Goal: Task Accomplishment & Management: Complete application form

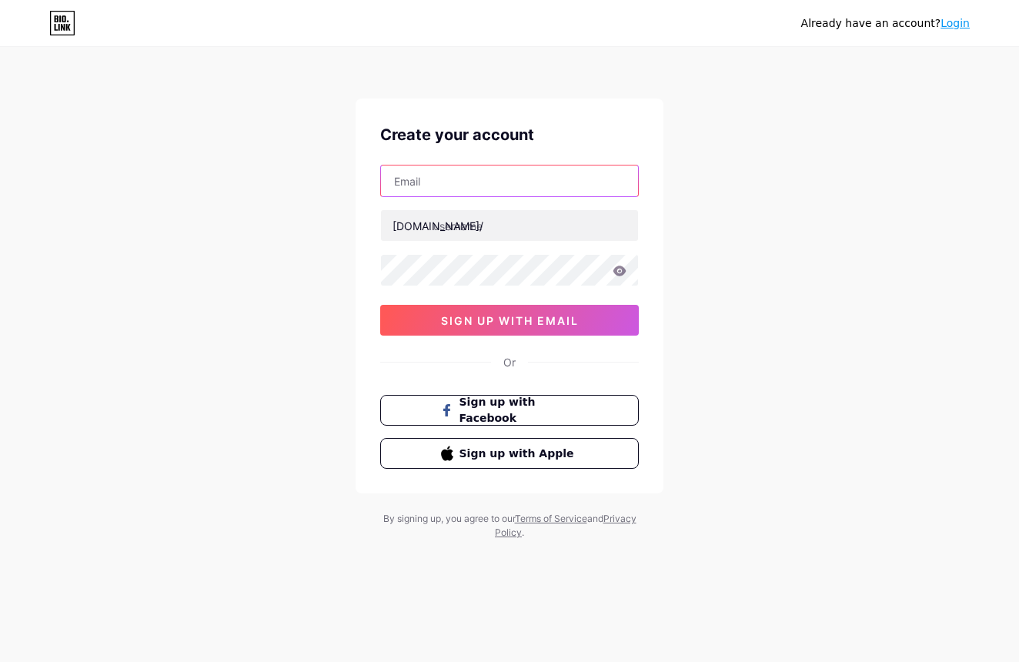
click at [522, 184] on input "text" at bounding box center [509, 181] width 257 height 31
type input "[EMAIL_ADDRESS][DOMAIN_NAME]"
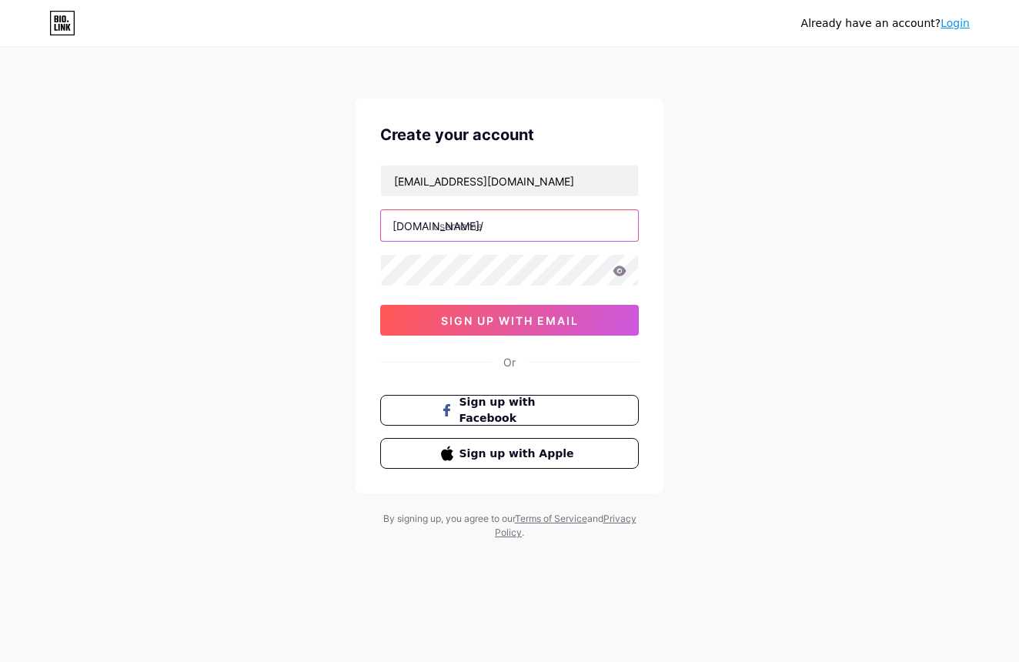
click at [513, 216] on input "text" at bounding box center [509, 225] width 257 height 31
type input "digitalmamachris"
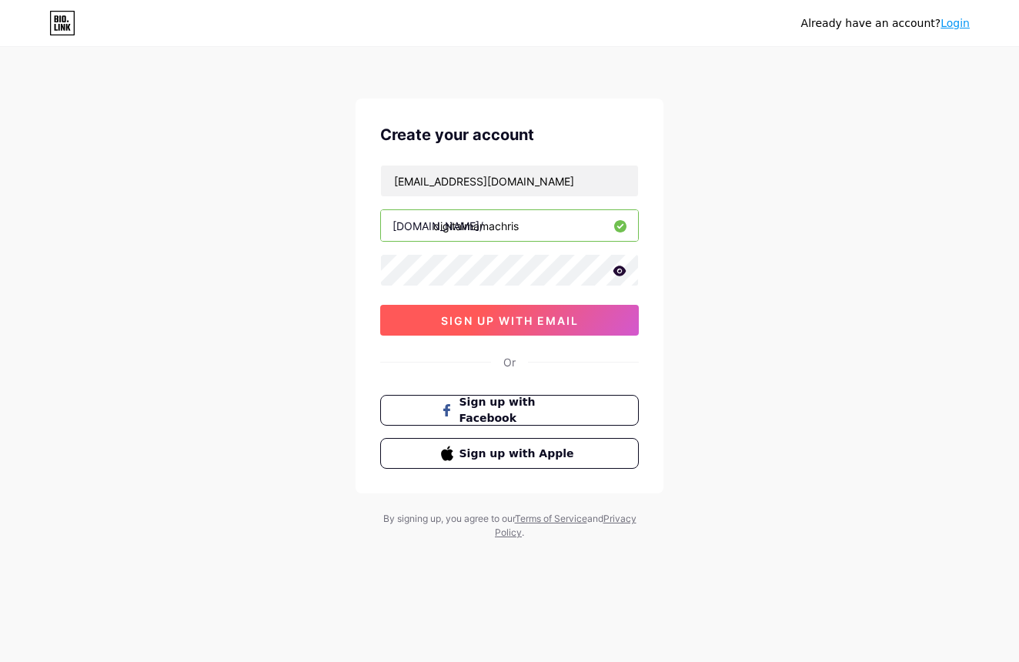
click at [480, 314] on span "sign up with email" at bounding box center [510, 320] width 138 height 13
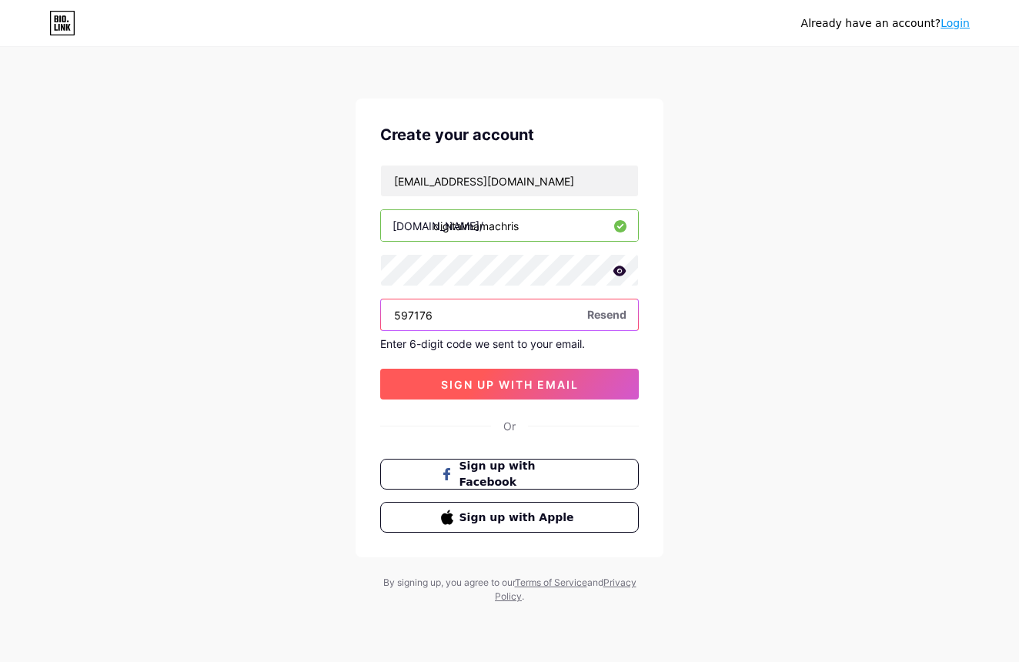
type input "597176"
click at [500, 379] on span "sign up with email" at bounding box center [510, 384] width 138 height 13
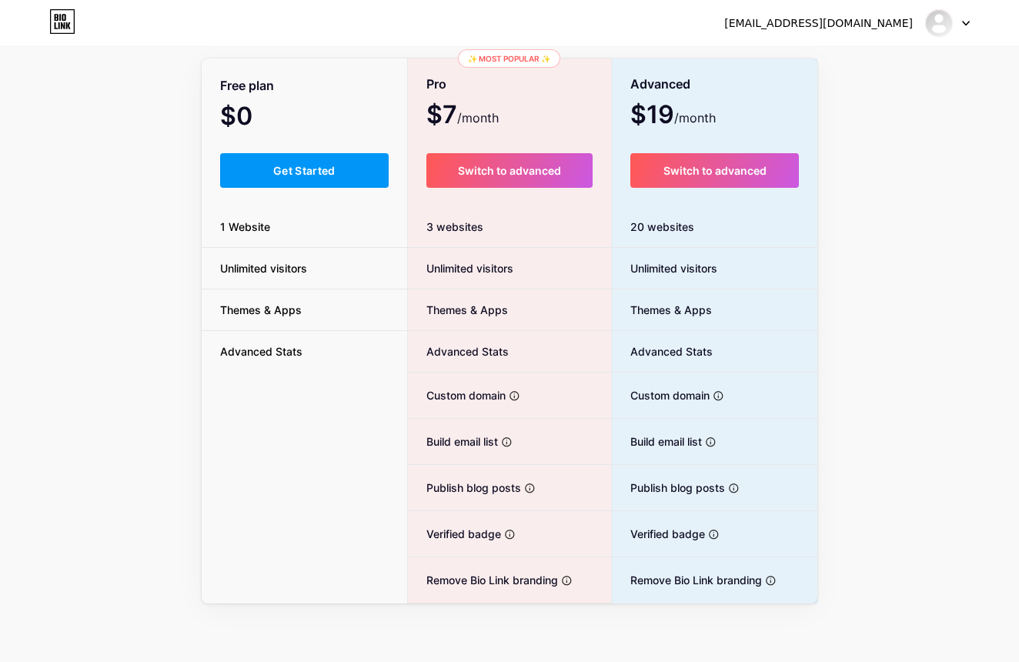
scroll to position [92, 0]
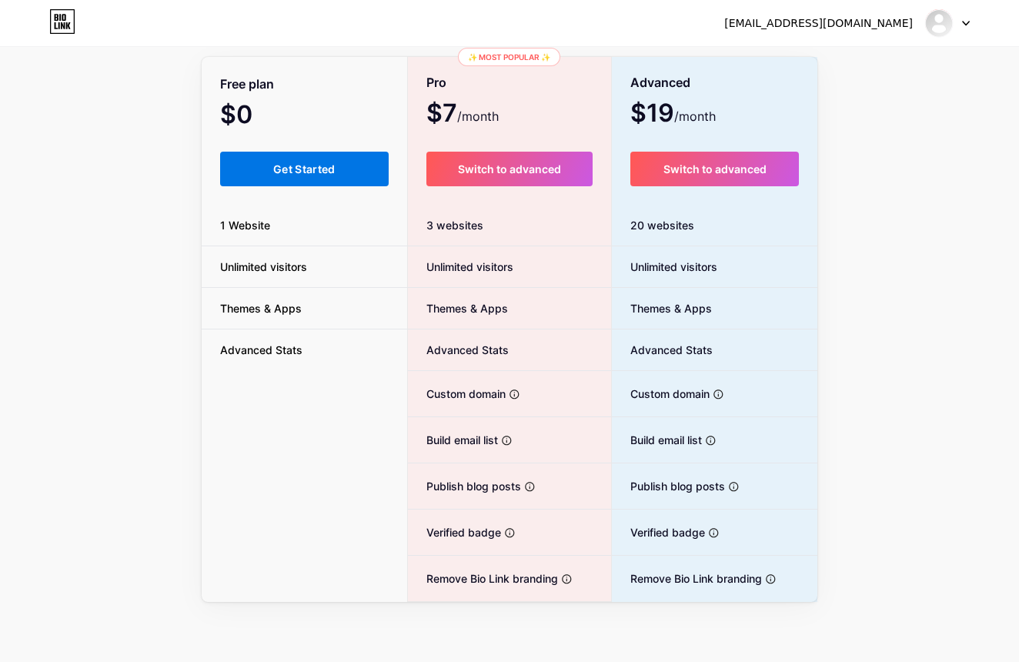
click at [316, 168] on span "Get Started" at bounding box center [304, 168] width 62 height 13
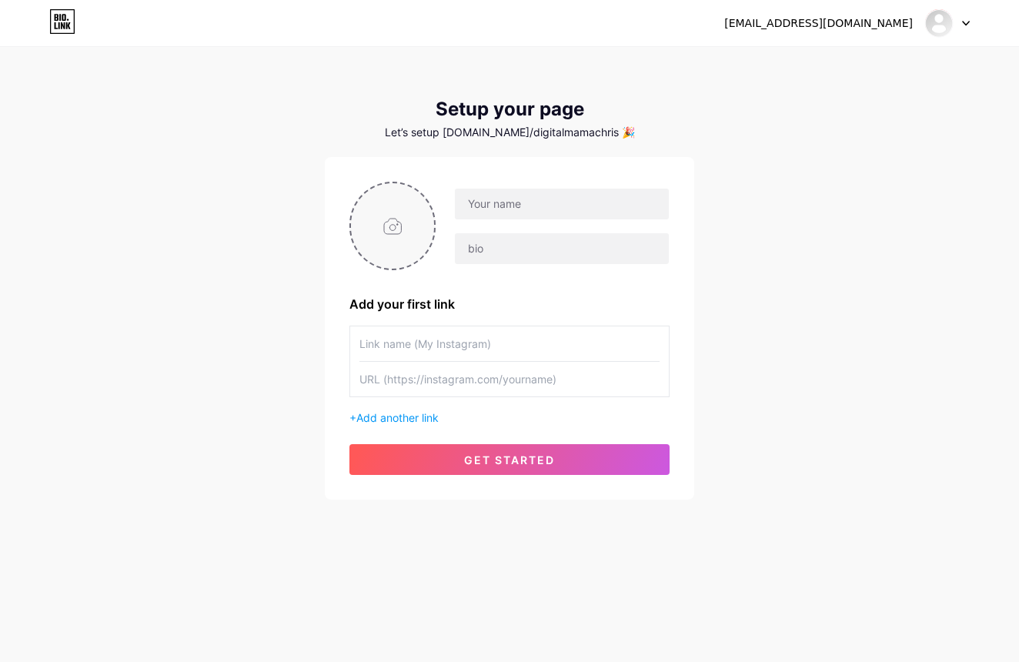
click at [390, 224] on input "file" at bounding box center [392, 225] width 83 height 85
type input "C:\fakepath\a_confident_young_woman_sits_elegantly_on_a_modern_curved_white_vel…"
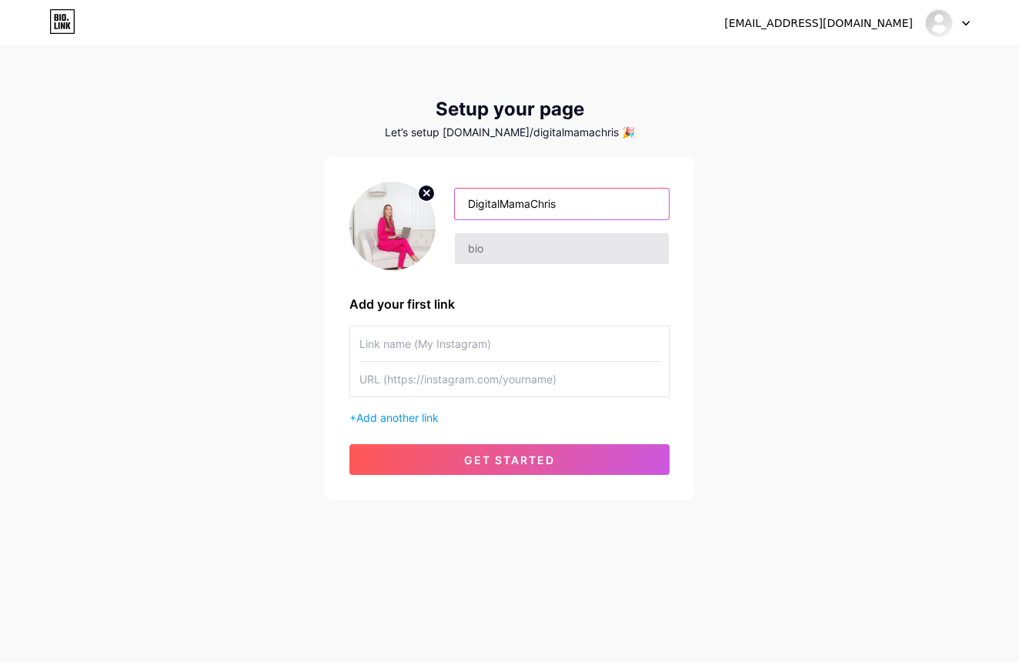
type input "DigitalMamaChris"
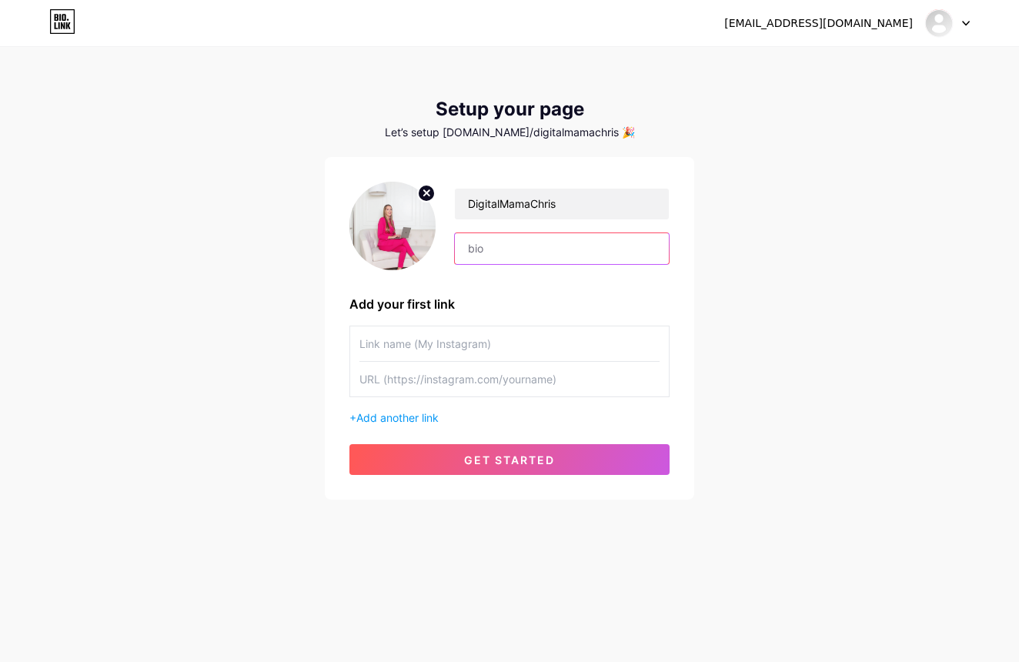
click at [511, 246] on input "text" at bounding box center [562, 248] width 214 height 31
type input "Helping everyday people turn side hustles into real income streams with tools, …"
click at [655, 344] on input "text" at bounding box center [510, 343] width 300 height 35
paste input "https://www.tiktok.com/@digitalmamachris?is_from_webapp=1&sender_device=pc"
type input "https://www.tiktok.com/@digitalmamachris?is_from_webapp=1&sender_device=pc"
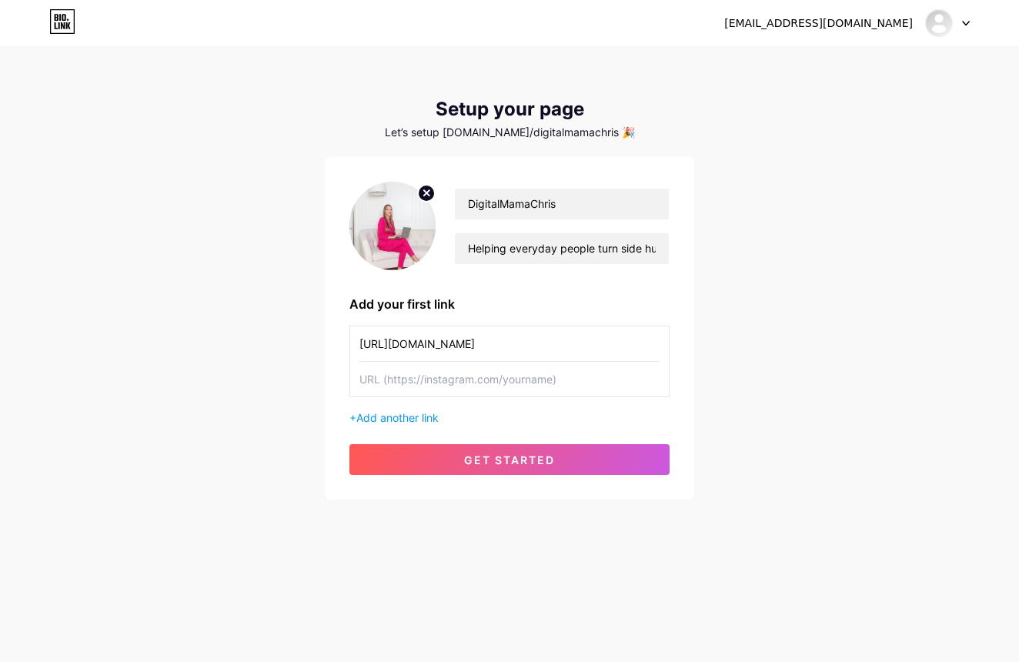
click at [403, 386] on input "text" at bounding box center [510, 379] width 300 height 35
paste input "https://www.tiktok.com/@digitalmamachris?is_from_webapp=1&sender_device=pc"
type input "https://www.tiktok.com/@digitalmamachris?is_from_webapp=1&sender_device=pc"
click at [602, 346] on input "https://www.tiktok.com/@digitalmamachris?is_from_webapp=1&sender_device=pc" at bounding box center [510, 343] width 300 height 35
click at [603, 346] on input "https://www.tiktok.com/@digitalmamachris?is_from_webapp=1&sender_device=pc" at bounding box center [510, 343] width 300 height 35
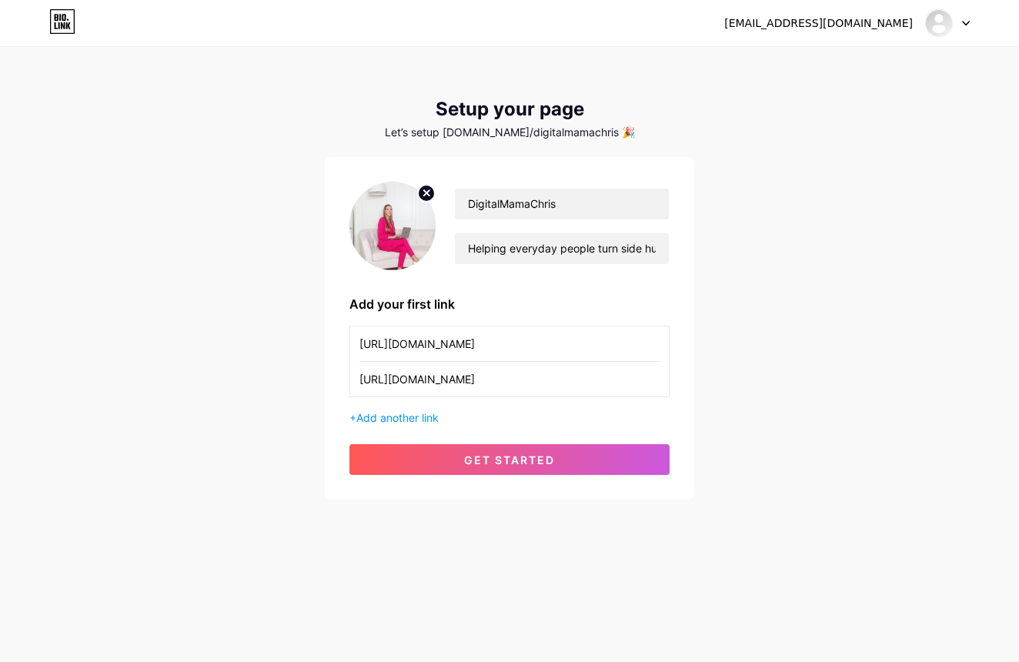
click at [603, 346] on input "https://www.tiktok.com/@digitalmamachris?is_from_webapp=1&sender_device=pc" at bounding box center [510, 343] width 300 height 35
type input "My TikTok"
click at [438, 417] on span "Add another link" at bounding box center [397, 417] width 82 height 13
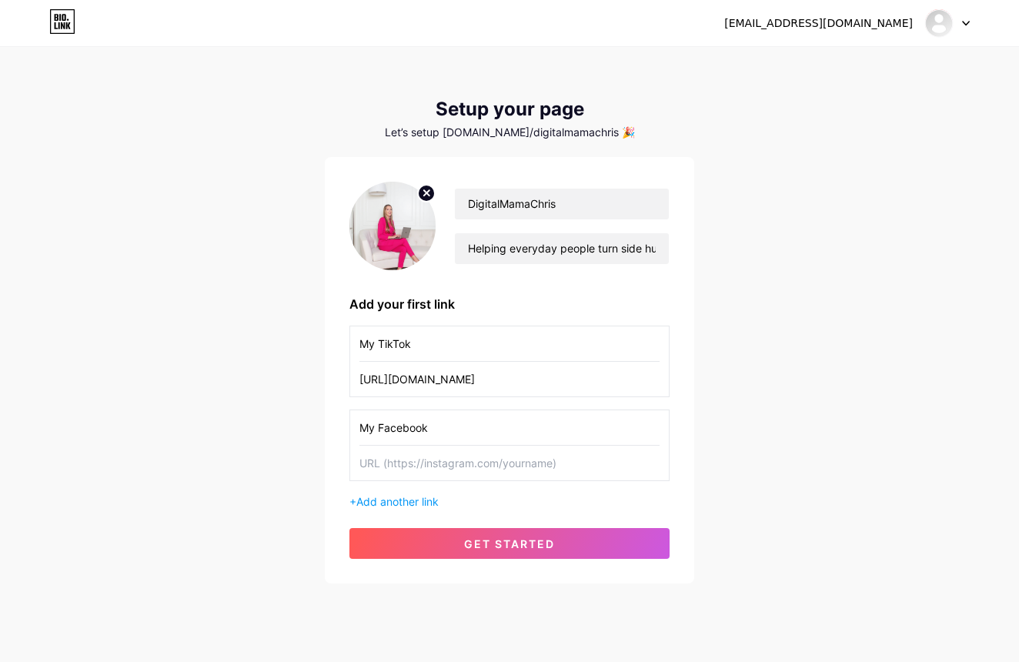
type input "My Facebook"
click at [407, 468] on input "text" at bounding box center [510, 463] width 300 height 35
type input "https://www.facebook.com/christina.lentz1117/"
click at [420, 504] on span "Add another link" at bounding box center [397, 501] width 82 height 13
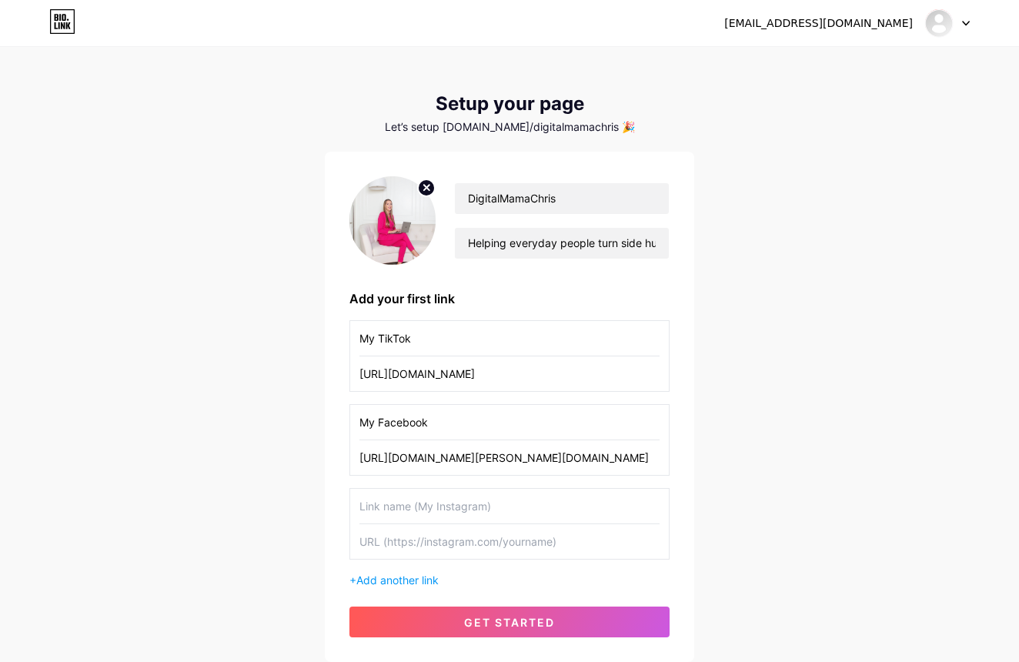
scroll to position [5, 0]
drag, startPoint x: 615, startPoint y: 463, endPoint x: 350, endPoint y: 458, distance: 265.7
click at [350, 458] on div "My Facebook https://www.facebook.com/christina.lentz1117/" at bounding box center [510, 440] width 320 height 72
drag, startPoint x: 447, startPoint y: 424, endPoint x: 353, endPoint y: 423, distance: 93.2
click at [353, 423] on div "My Facebook" at bounding box center [510, 440] width 320 height 72
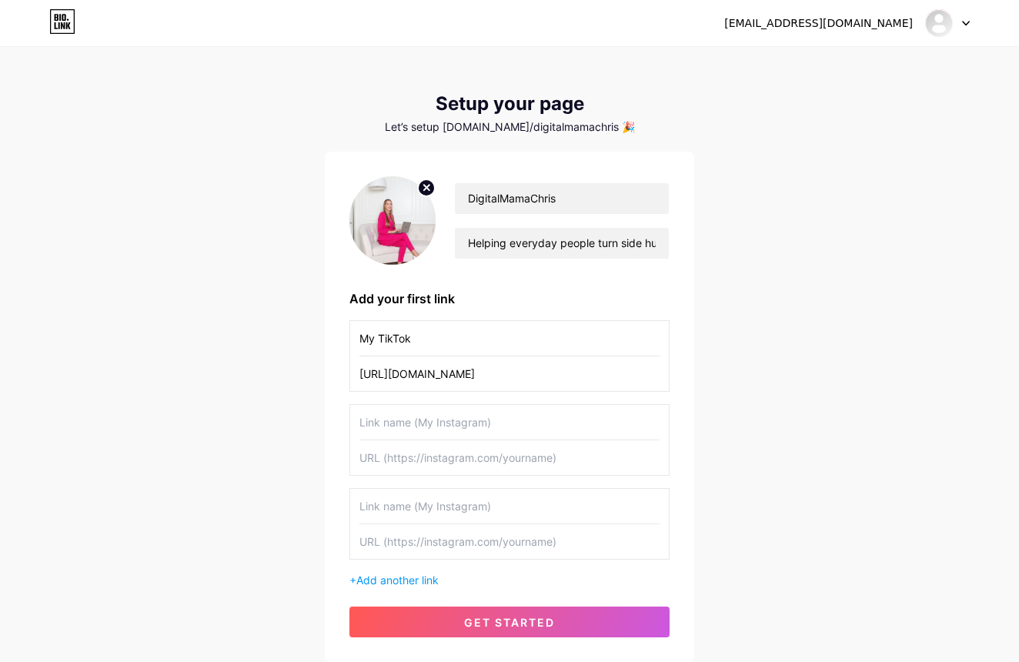
click at [640, 373] on input "https://www.tiktok.com/@digitalmamachris?is_from_webapp=1&sender_device=pc" at bounding box center [510, 373] width 300 height 35
drag, startPoint x: 417, startPoint y: 339, endPoint x: 327, endPoint y: 333, distance: 90.3
click at [328, 333] on div "DigitalMamaChris Helping everyday people turn side hustles into real income str…" at bounding box center [510, 407] width 370 height 510
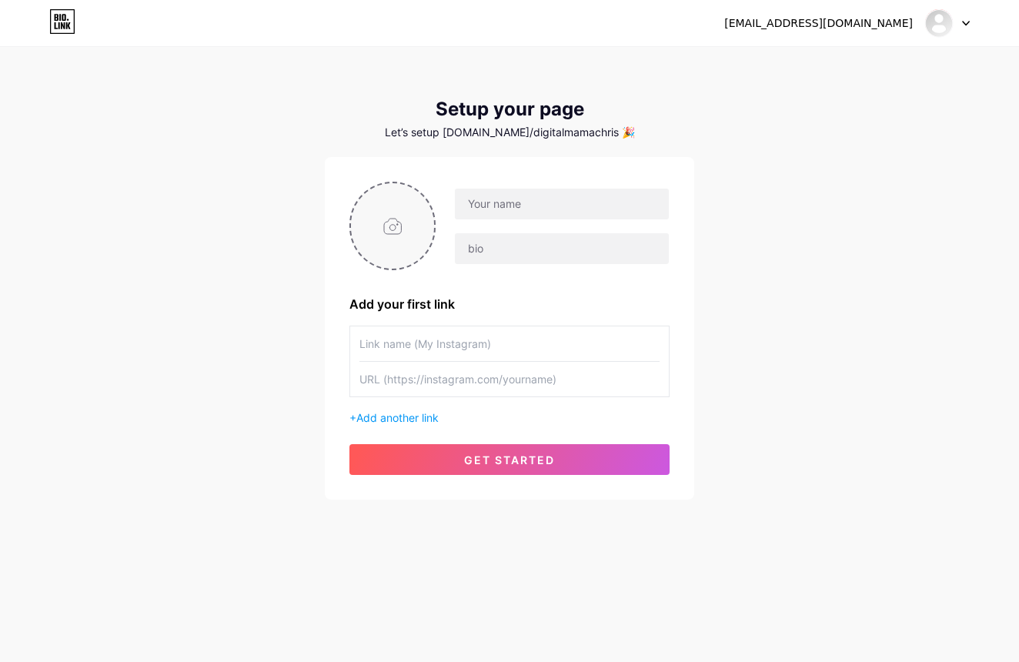
click at [392, 226] on input "file" at bounding box center [392, 225] width 83 height 85
type input "C:\fakepath\a_confident_young_woman_sits_elegantly_on_a_modern_curved_white_vel…"
type input "[PERSON_NAME]"
paste input "[URL]"
type input "[URL]"
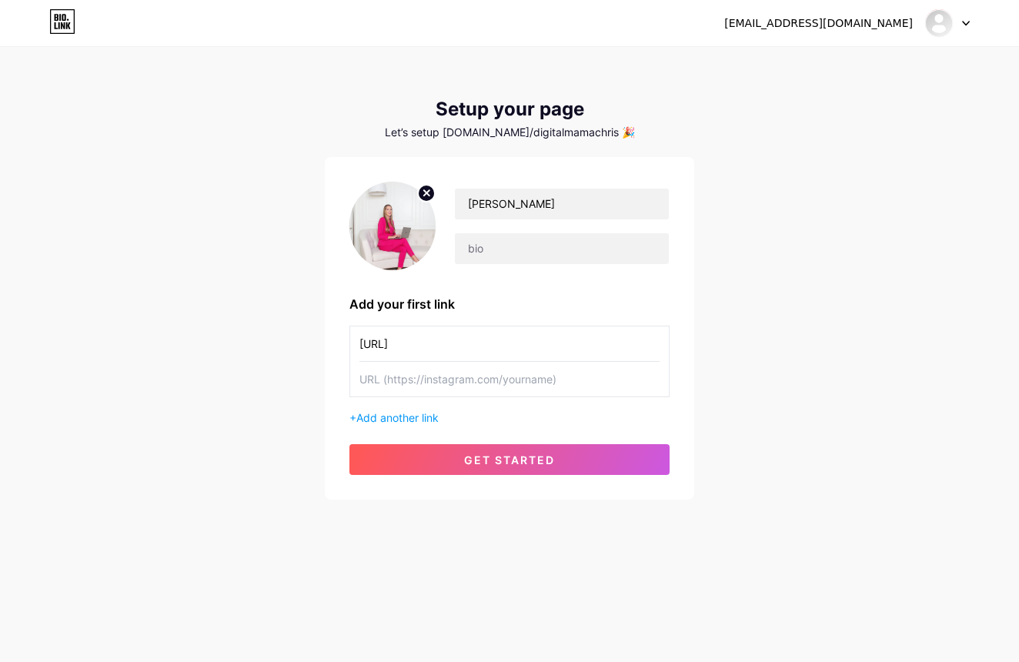
click at [510, 380] on input "text" at bounding box center [510, 379] width 300 height 35
paste input "[URL]"
type input "[URL]"
click at [542, 346] on input "[URL]" at bounding box center [510, 343] width 300 height 35
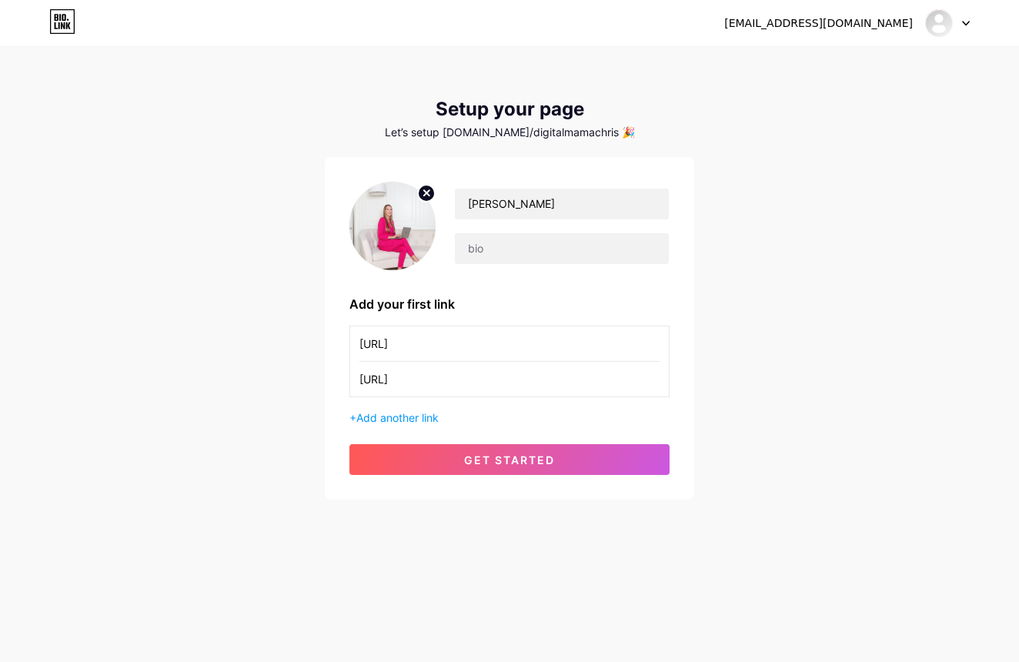
click at [542, 346] on input "[URL]" at bounding box center [510, 343] width 300 height 35
type input "Paid Ink"
click at [556, 246] on input "text" at bounding box center [562, 248] width 214 height 31
type input "Helping everyday people turn side hustles into real income streams with tools, …"
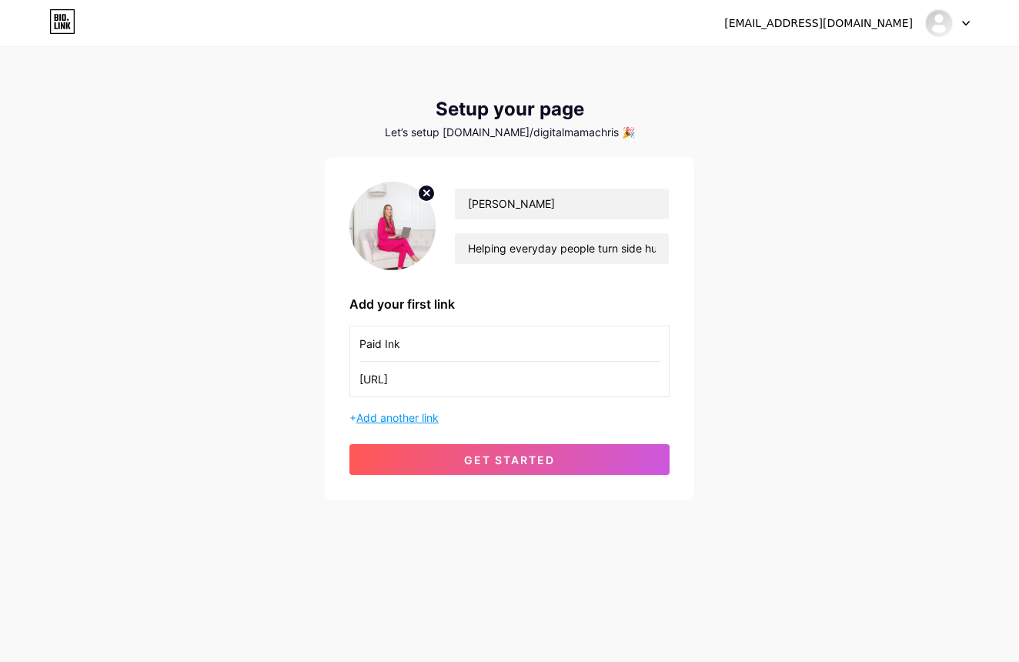
click at [384, 420] on span "Add another link" at bounding box center [397, 417] width 82 height 13
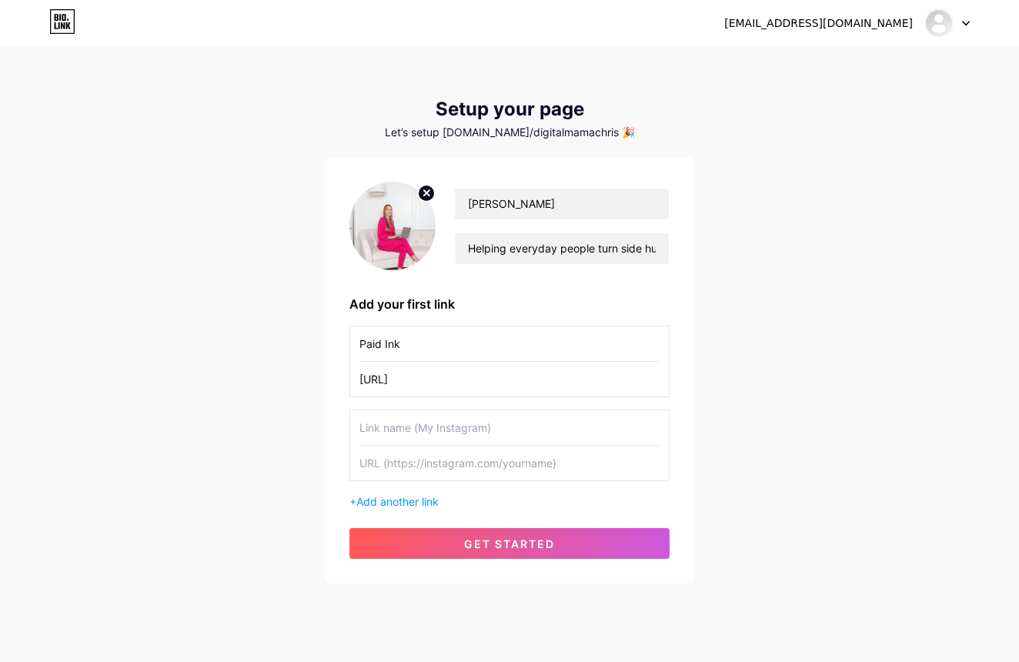
click at [441, 463] on input "text" at bounding box center [510, 463] width 300 height 35
paste input "[URL][DOMAIN_NAME]"
type input "[URL][DOMAIN_NAME]"
type input "LiveGood Video"
click at [547, 472] on input "[URL][DOMAIN_NAME]" at bounding box center [510, 463] width 300 height 35
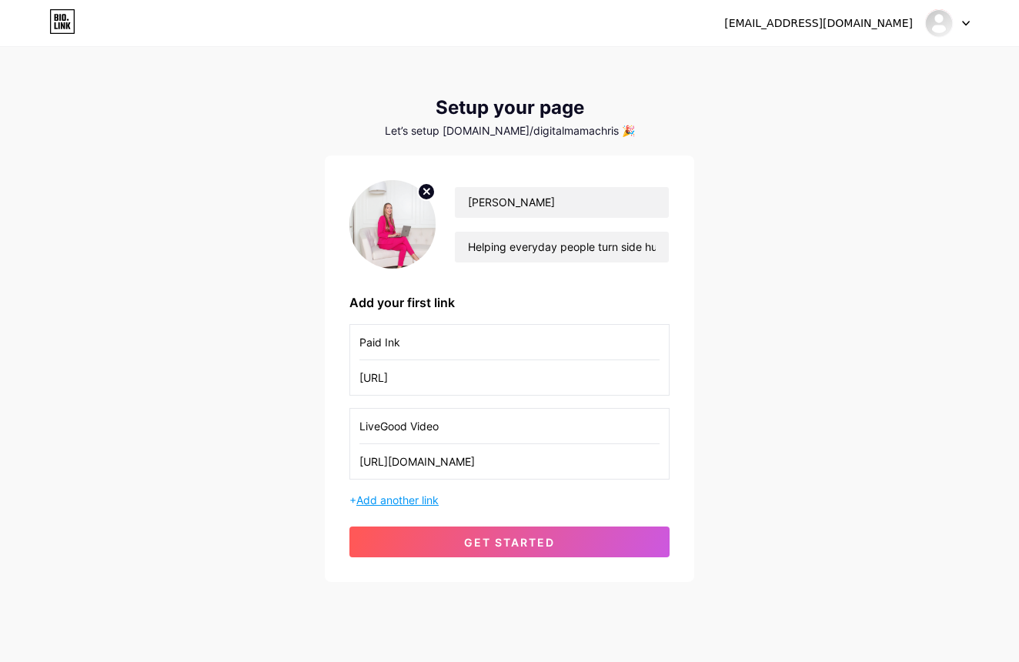
scroll to position [0, 1]
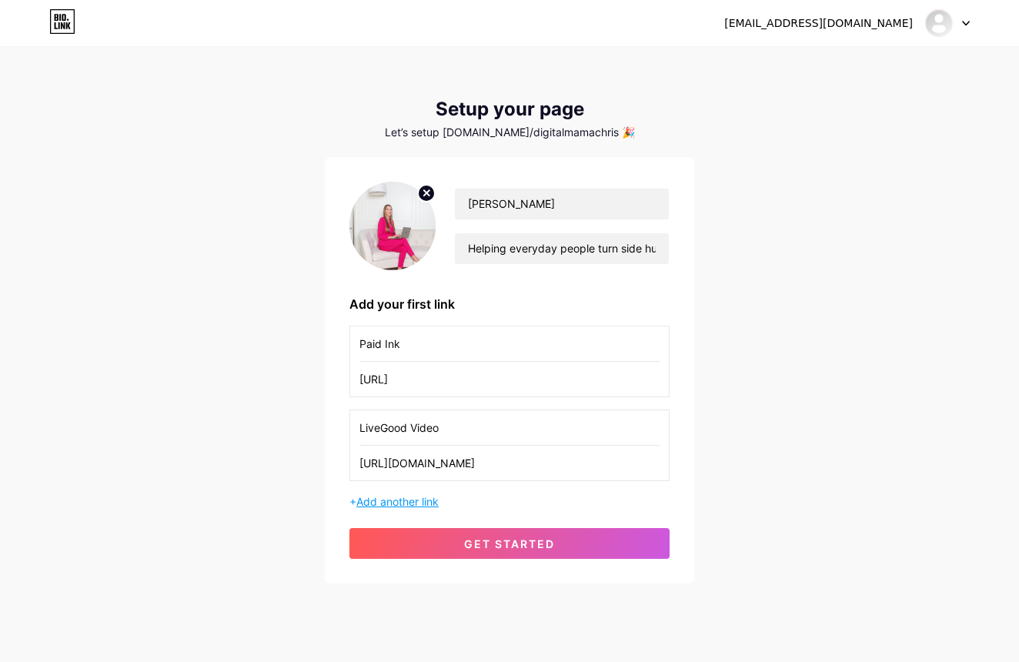
type input "[URL][DOMAIN_NAME]"
click at [407, 500] on span "Add another link" at bounding box center [397, 501] width 82 height 13
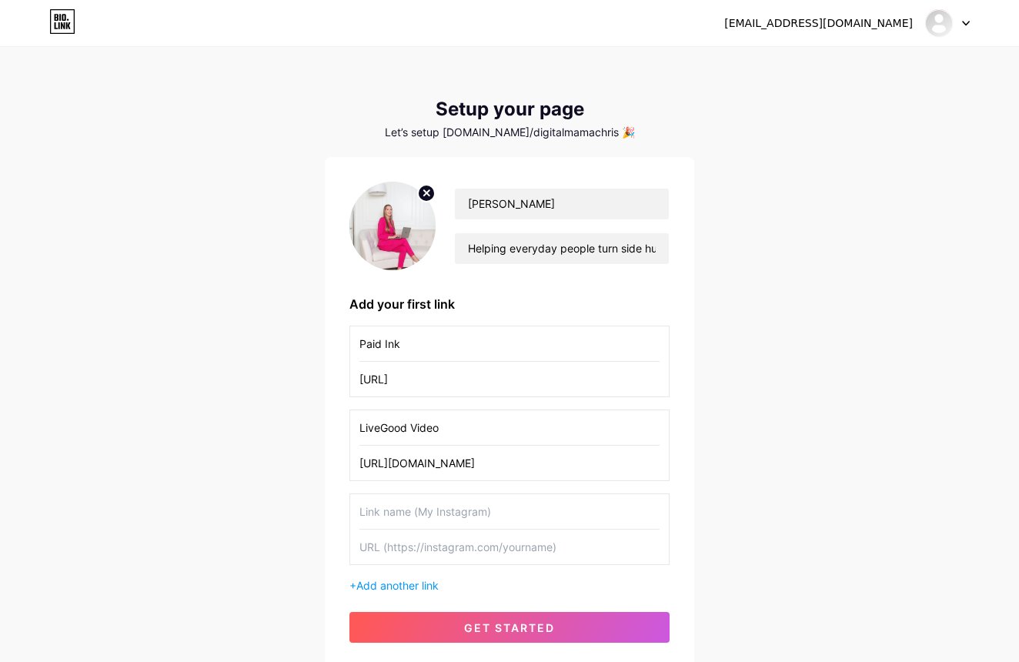
scroll to position [0, 0]
type input "Embrace the Space ETS"
click at [502, 551] on input "text" at bounding box center [510, 547] width 300 height 35
paste input "[URL]"
type input "[URL]"
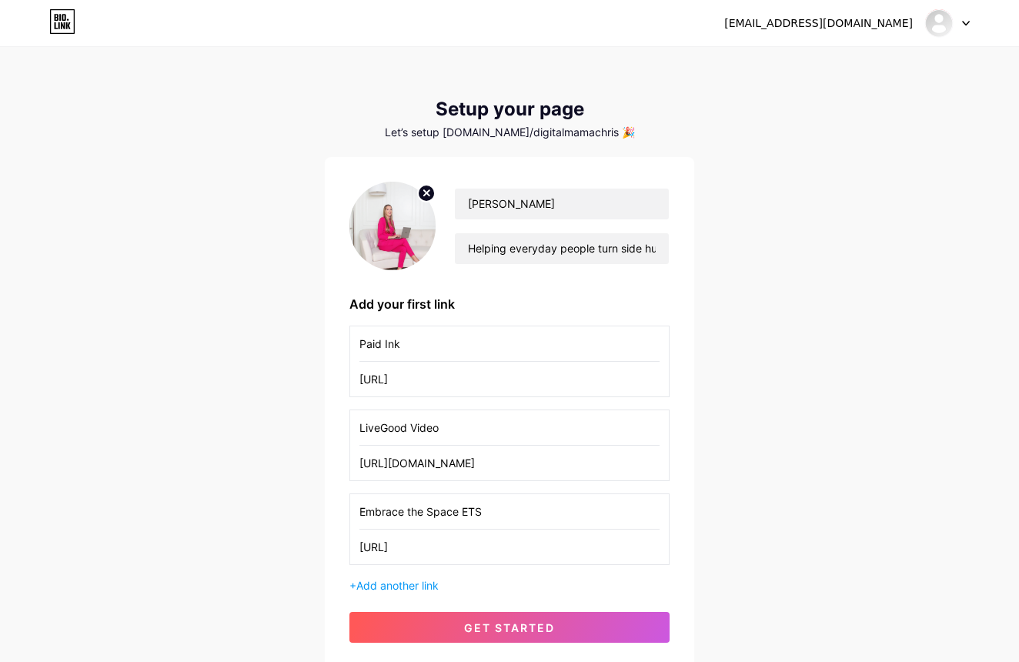
click at [647, 381] on input "[URL]" at bounding box center [510, 379] width 300 height 35
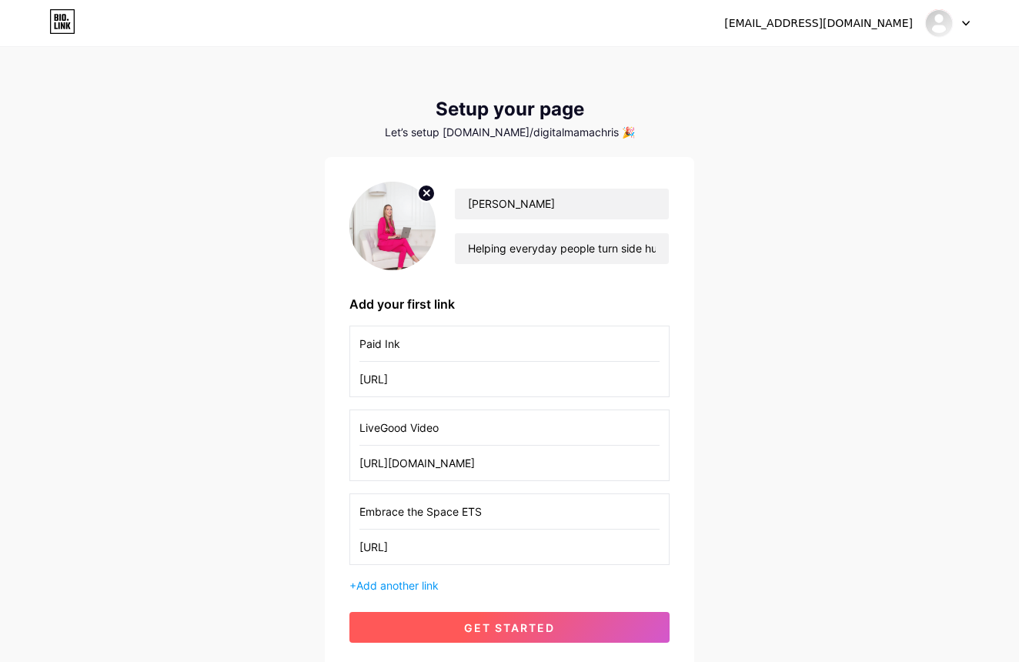
type input "[URL]"
click at [484, 627] on span "get started" at bounding box center [509, 627] width 91 height 13
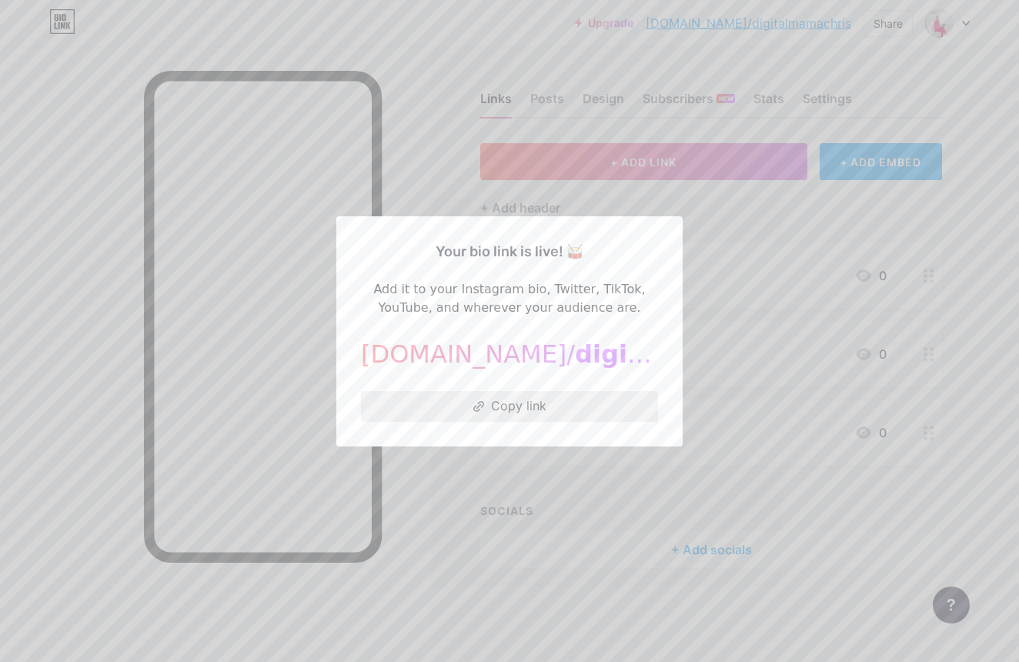
click at [463, 403] on button "Copy link" at bounding box center [509, 406] width 297 height 31
click at [410, 463] on div at bounding box center [509, 331] width 1019 height 662
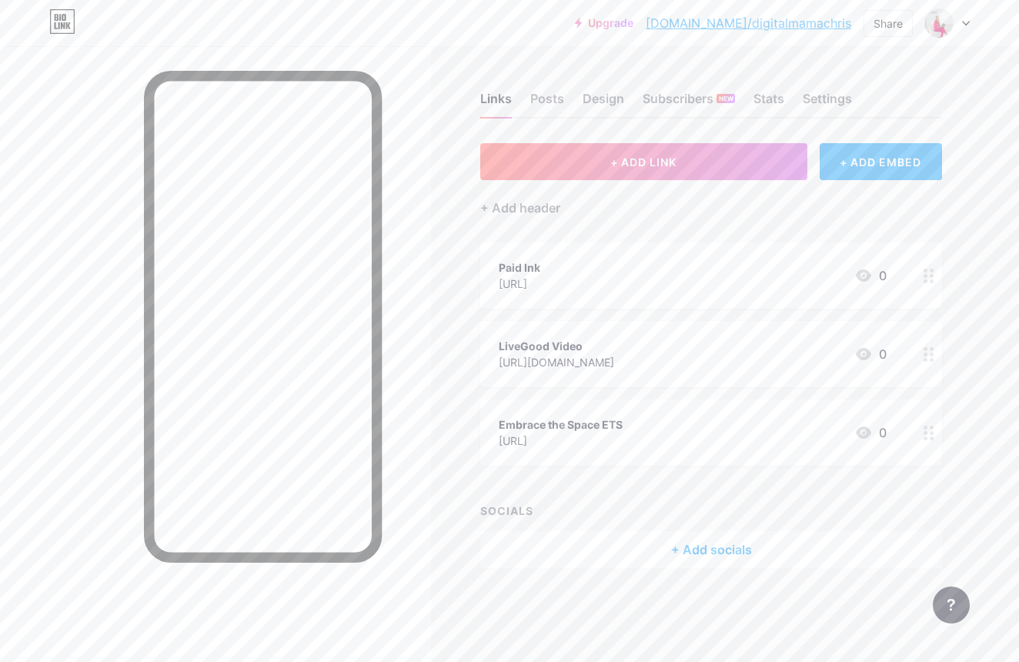
click at [540, 278] on div "[URL]" at bounding box center [520, 284] width 42 height 16
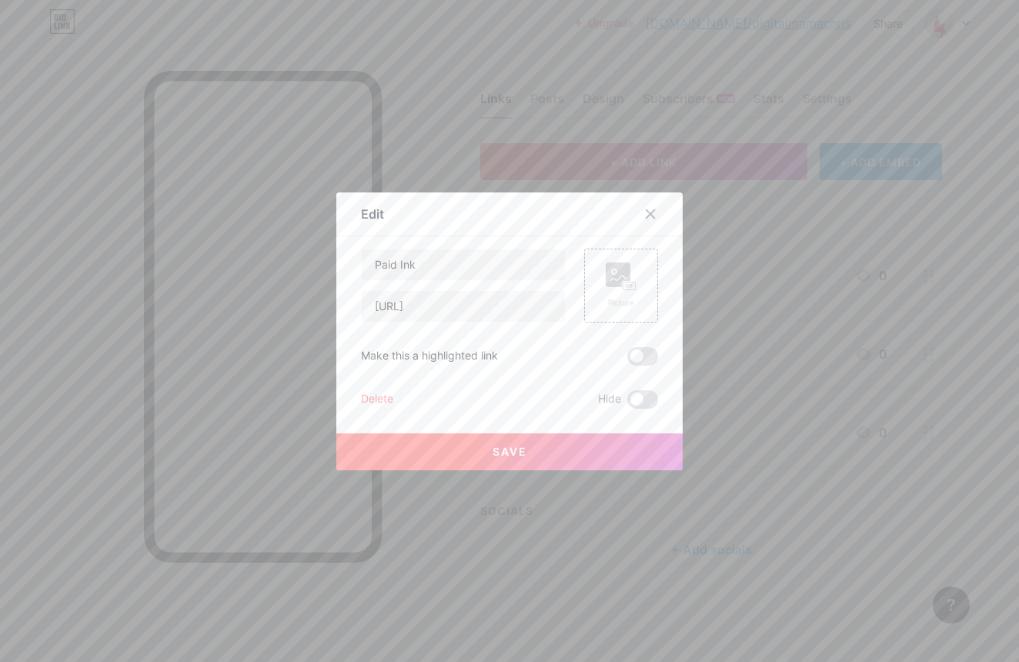
click at [656, 212] on icon at bounding box center [650, 214] width 12 height 12
